Goal: Transaction & Acquisition: Subscribe to service/newsletter

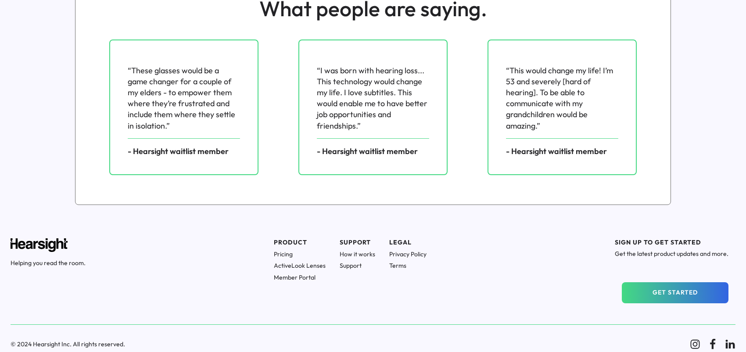
scroll to position [1216, 0]
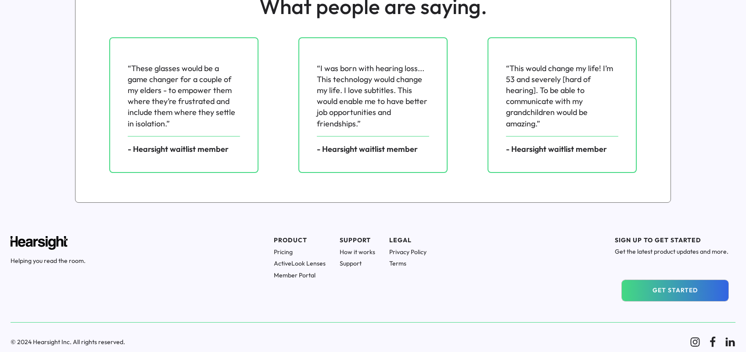
click at [687, 288] on button "GET STARTED" at bounding box center [675, 290] width 107 height 21
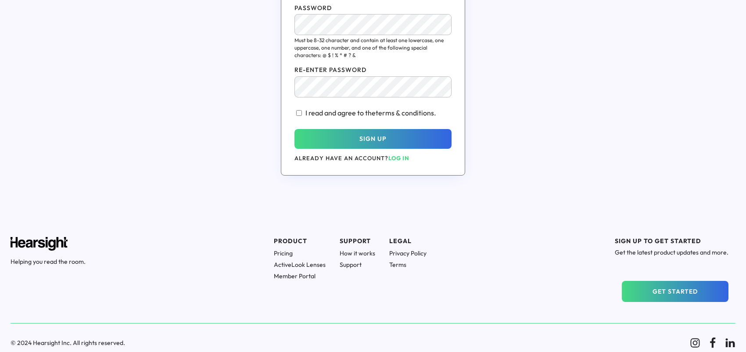
scroll to position [259, 0]
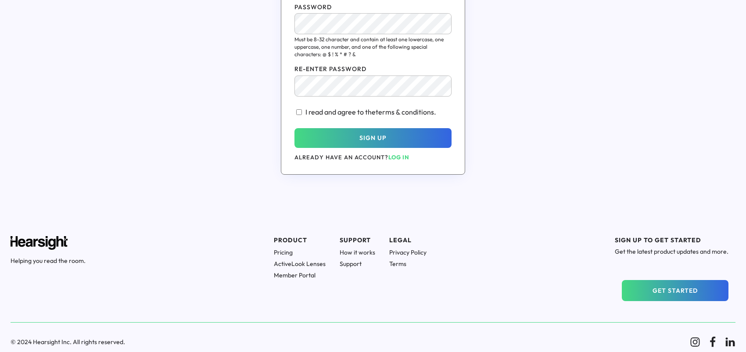
click at [281, 249] on h1 "Pricing" at bounding box center [300, 252] width 52 height 8
